Goal: Task Accomplishment & Management: Manage account settings

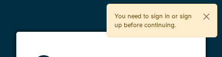
scroll to position [125, 0]
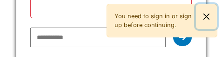
click at [206, 12] on button "Close" at bounding box center [206, 16] width 21 height 25
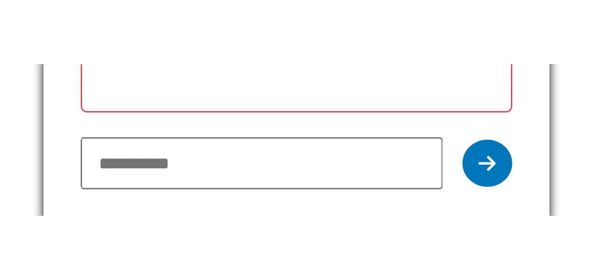
scroll to position [0, 0]
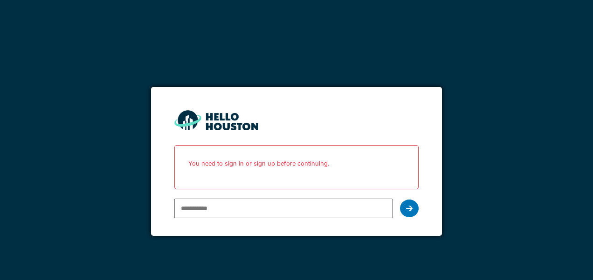
click at [222, 56] on input "email" at bounding box center [283, 209] width 218 height 20
type input "**********"
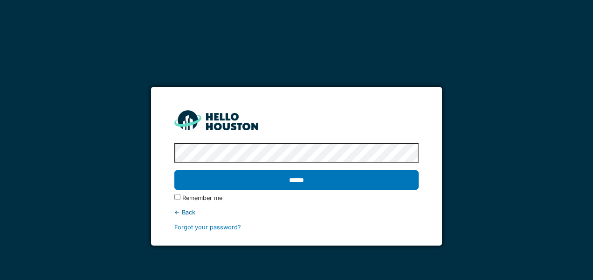
click at [174, 56] on input "******" at bounding box center [296, 181] width 244 height 20
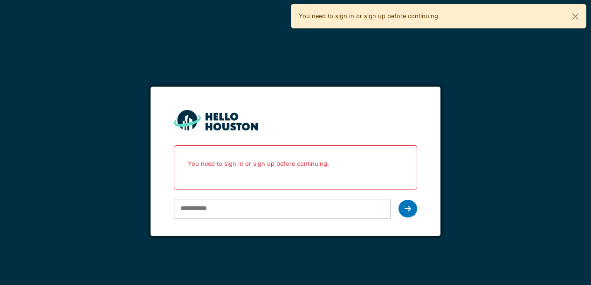
click at [259, 199] on input "email" at bounding box center [282, 209] width 217 height 20
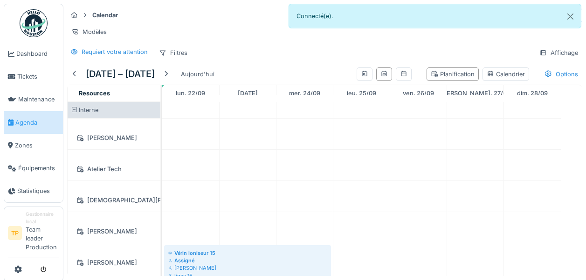
scroll to position [7, 0]
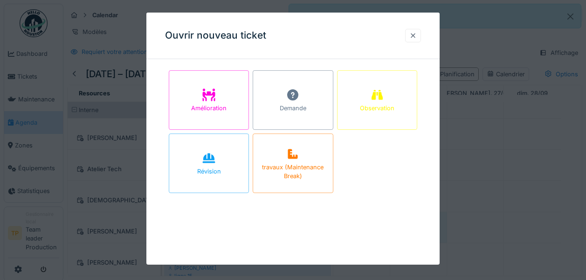
click at [420, 41] on div at bounding box center [413, 36] width 16 height 14
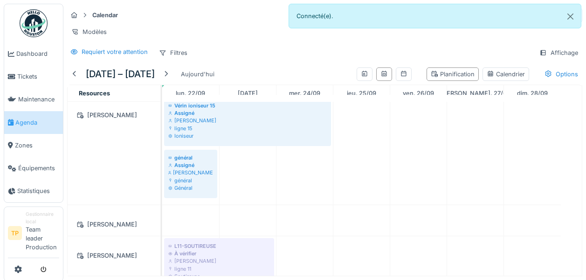
scroll to position [145, 0]
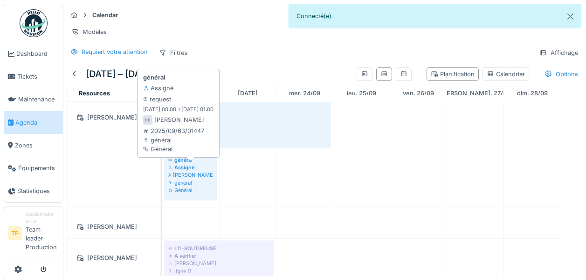
click at [192, 168] on div "Assigné" at bounding box center [190, 167] width 45 height 7
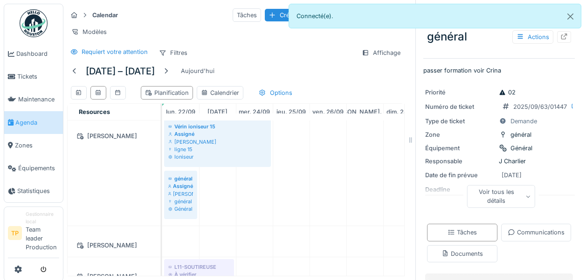
scroll to position [93, 0]
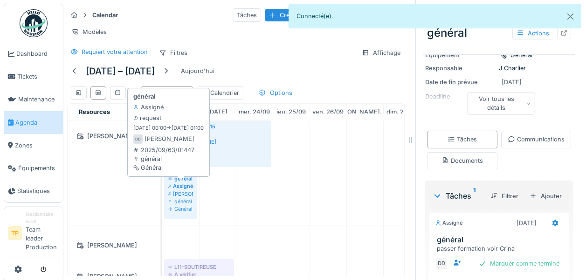
click at [182, 183] on div "général" at bounding box center [180, 178] width 25 height 7
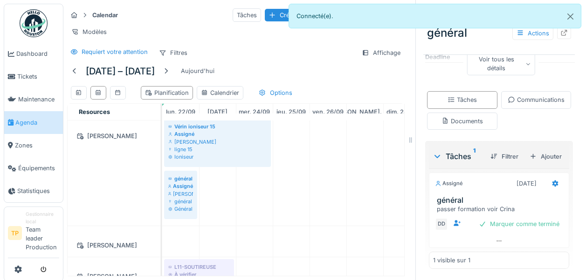
scroll to position [7, 0]
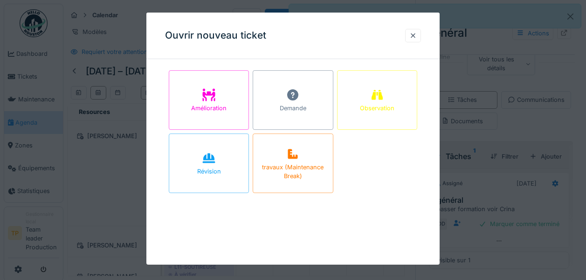
click at [410, 34] on div at bounding box center [413, 36] width 16 height 14
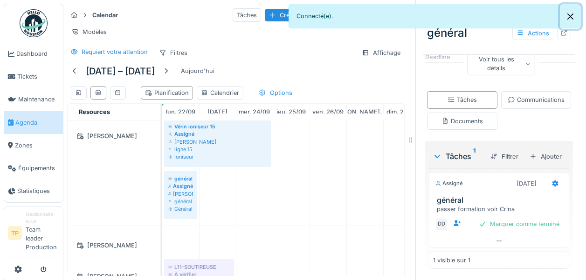
click at [572, 18] on button "Close" at bounding box center [570, 16] width 21 height 25
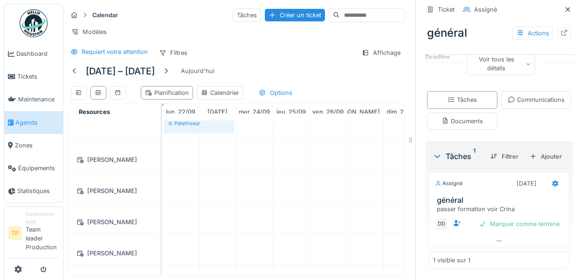
scroll to position [0, 0]
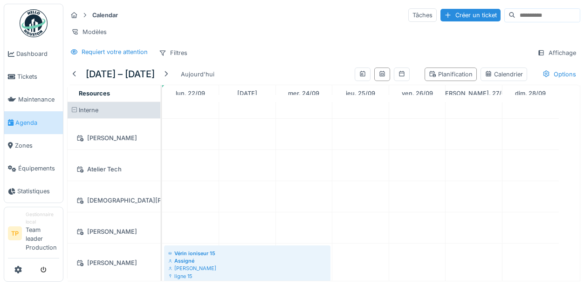
scroll to position [7, 0]
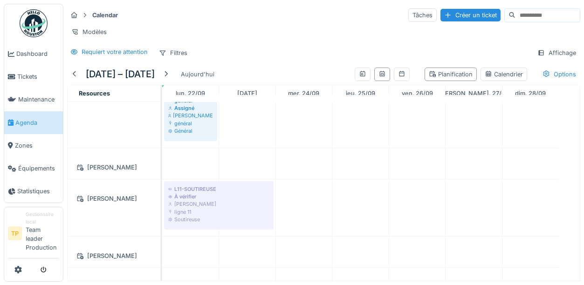
scroll to position [223, 0]
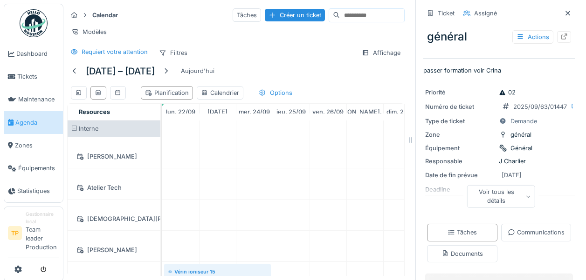
scroll to position [155, 0]
